Goal: Navigation & Orientation: Find specific page/section

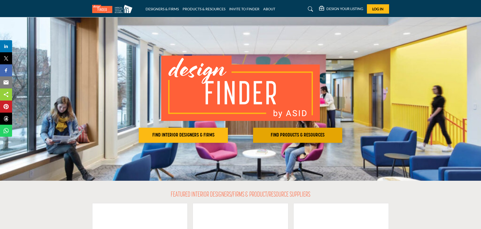
click at [296, 130] on button "FIND PRODUCTS & RESOURCES Find the products and resources to make your project …" at bounding box center [297, 135] width 89 height 15
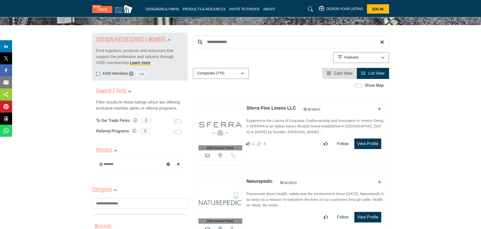
scroll to position [50, 0]
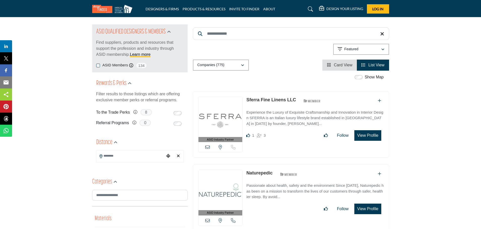
click at [216, 31] on input "Search Keyword" at bounding box center [291, 33] width 196 height 13
click at [236, 64] on div "Companies (775)" at bounding box center [218, 65] width 43 height 6
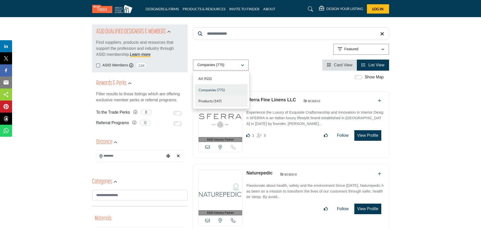
click at [224, 98] on div "Products (147)" at bounding box center [221, 101] width 53 height 11
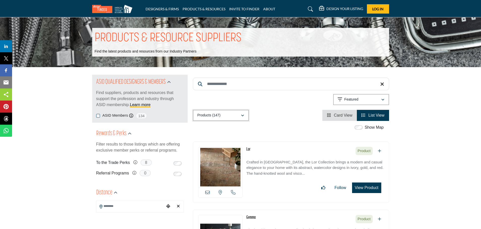
click at [234, 115] on div "Products (147)" at bounding box center [218, 116] width 43 height 6
click at [230, 138] on div "Companies (775)" at bounding box center [221, 140] width 53 height 11
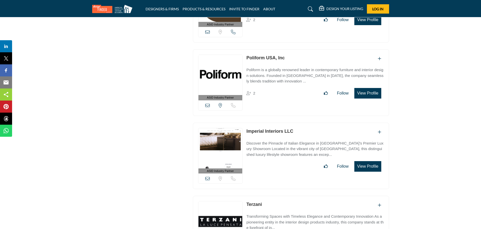
scroll to position [2870, 0]
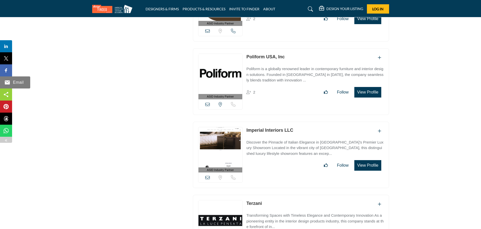
click at [16, 82] on span "Email" at bounding box center [18, 83] width 14 height 6
click at [5, 80] on img at bounding box center [7, 83] width 6 height 6
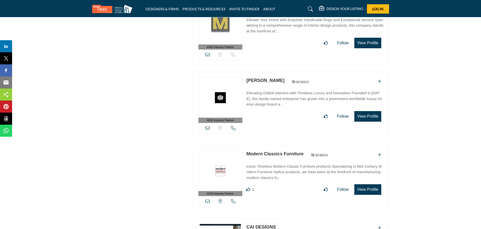
scroll to position [5514, 0]
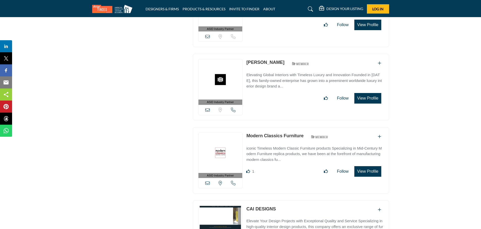
click at [112, 8] on img at bounding box center [113, 9] width 43 height 8
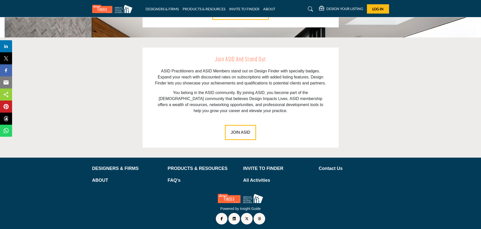
scroll to position [684, 0]
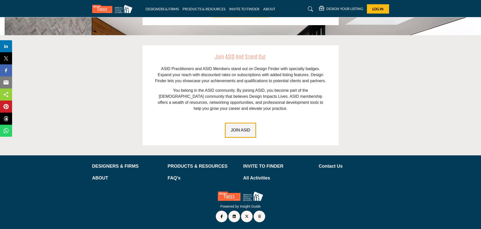
click at [235, 128] on button "JOIN ASID" at bounding box center [240, 130] width 31 height 15
click at [244, 127] on button "JOIN ASID" at bounding box center [240, 130] width 31 height 15
